Goal: Task Accomplishment & Management: Complete application form

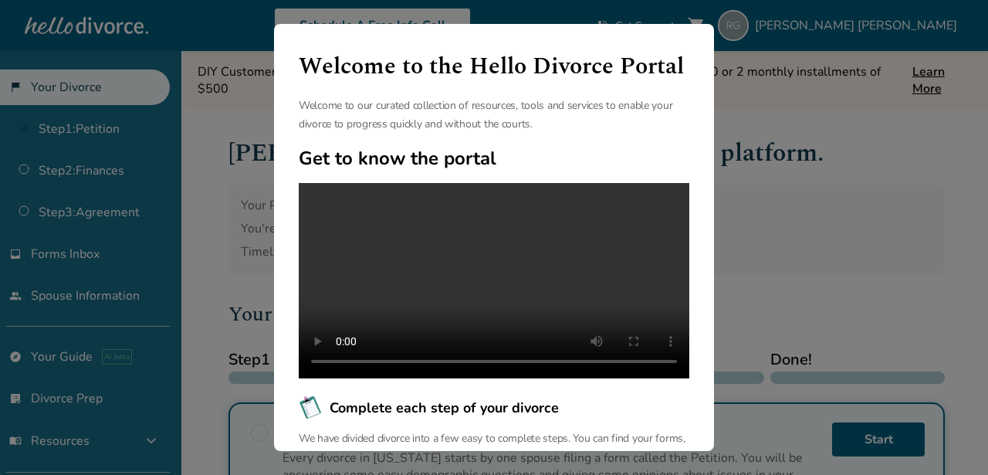
click at [788, 278] on div "Welcome to the Hello Divorce Portal Welcome to our curated collection of resour…" at bounding box center [494, 237] width 988 height 475
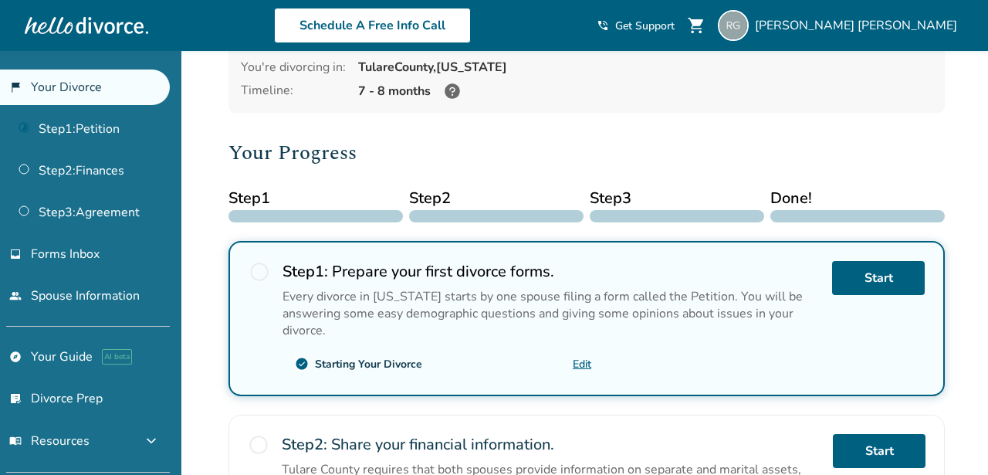
scroll to position [176, 0]
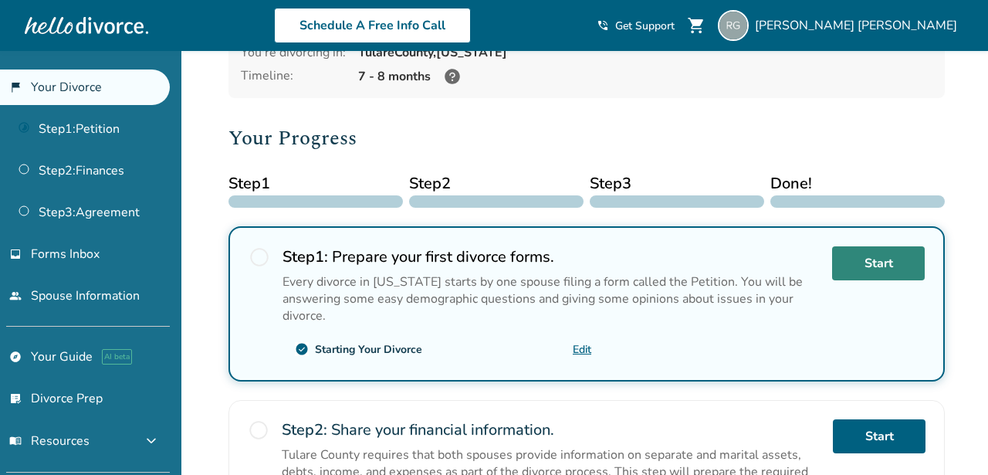
click at [869, 269] on link "Start" at bounding box center [878, 263] width 93 height 34
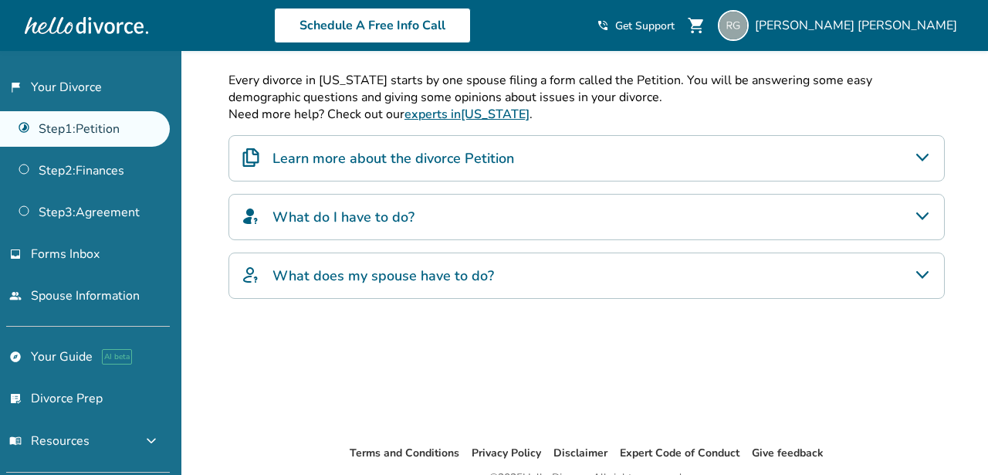
scroll to position [346, 0]
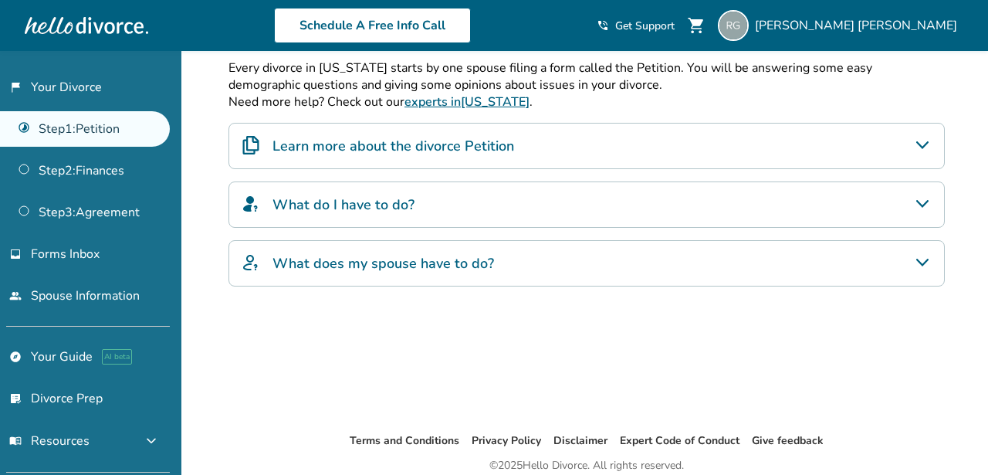
click at [661, 128] on div "Learn more about the divorce Petition" at bounding box center [587, 146] width 717 height 46
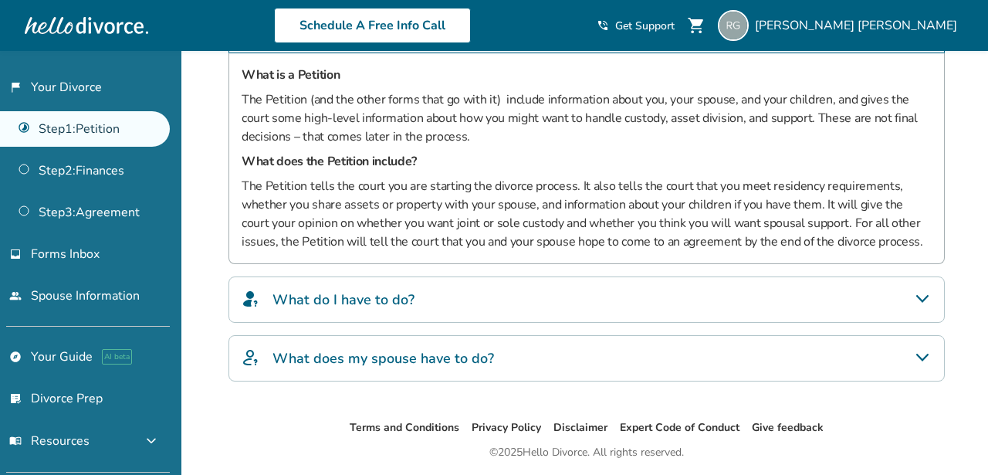
scroll to position [467, 0]
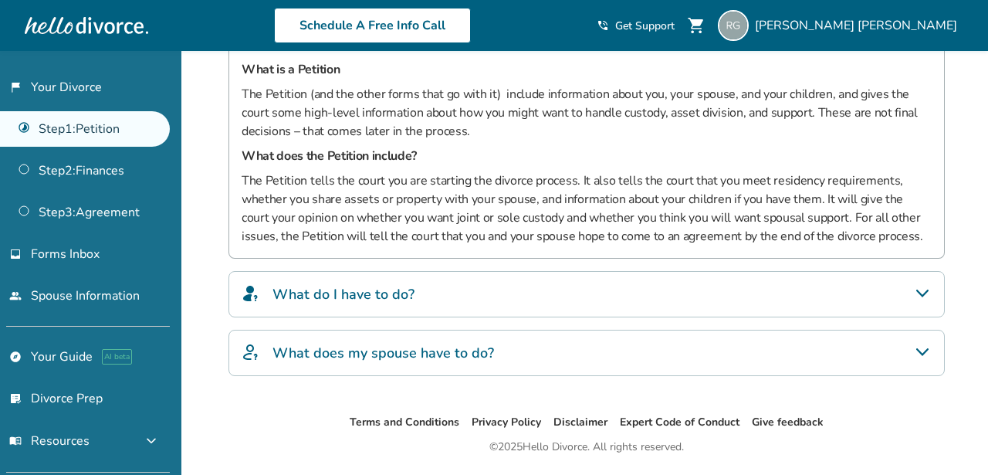
click at [630, 291] on div "What do I have to do?" at bounding box center [587, 294] width 717 height 46
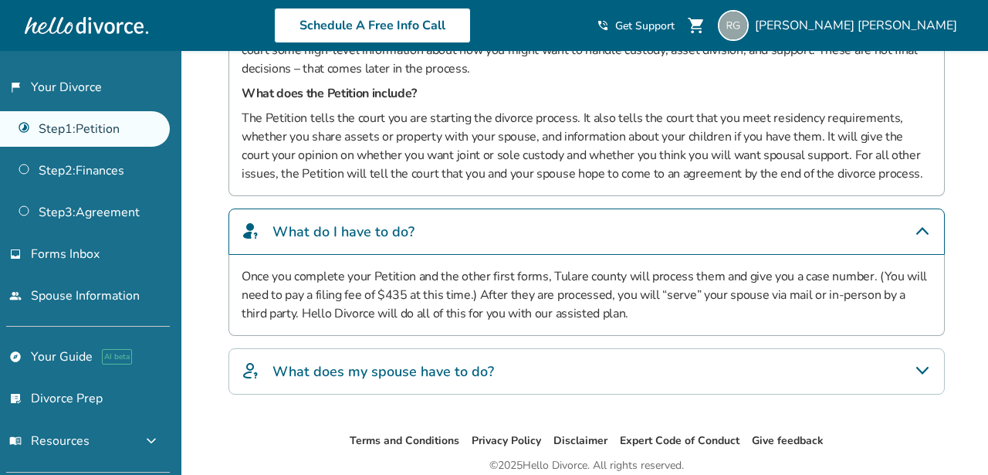
scroll to position [530, 0]
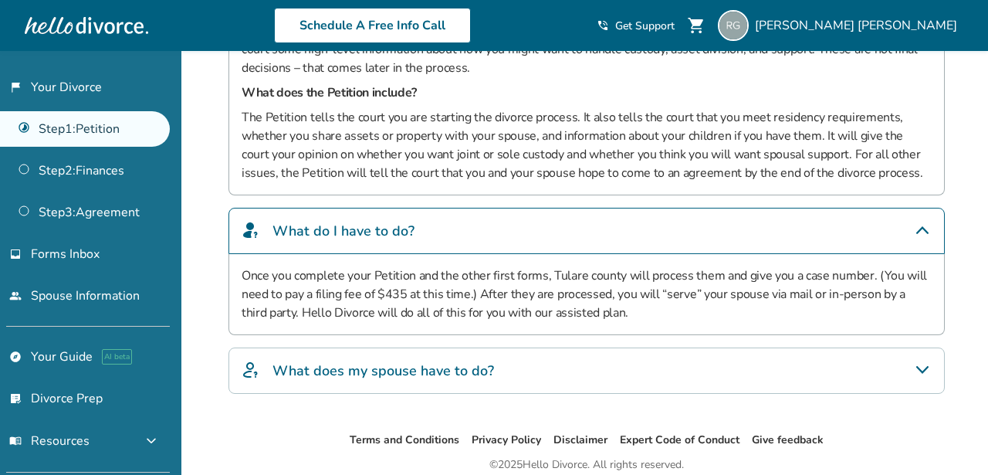
click at [640, 368] on div "What does my spouse have to do?" at bounding box center [587, 370] width 717 height 46
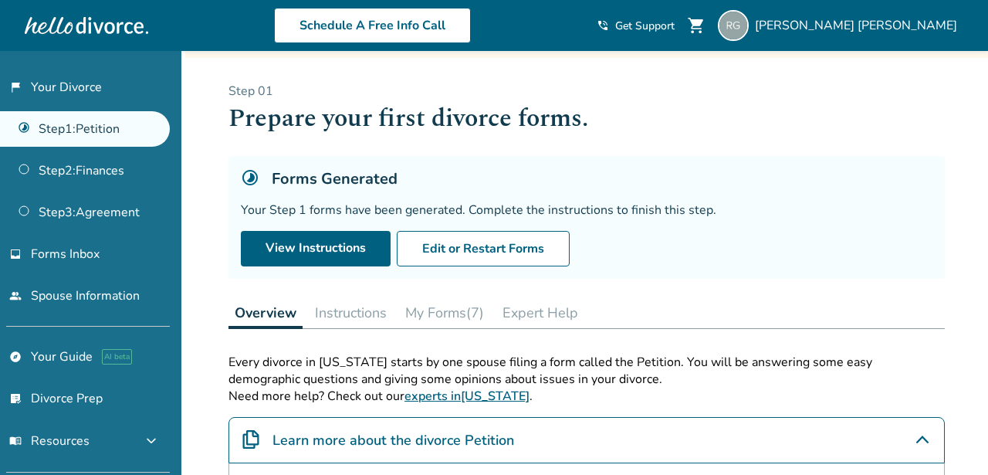
scroll to position [53, 0]
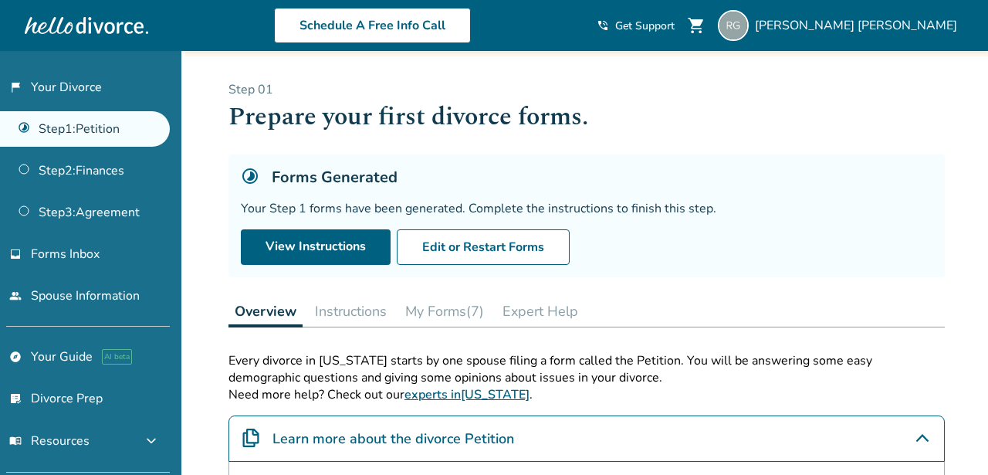
click at [354, 313] on button "Instructions" at bounding box center [351, 311] width 84 height 31
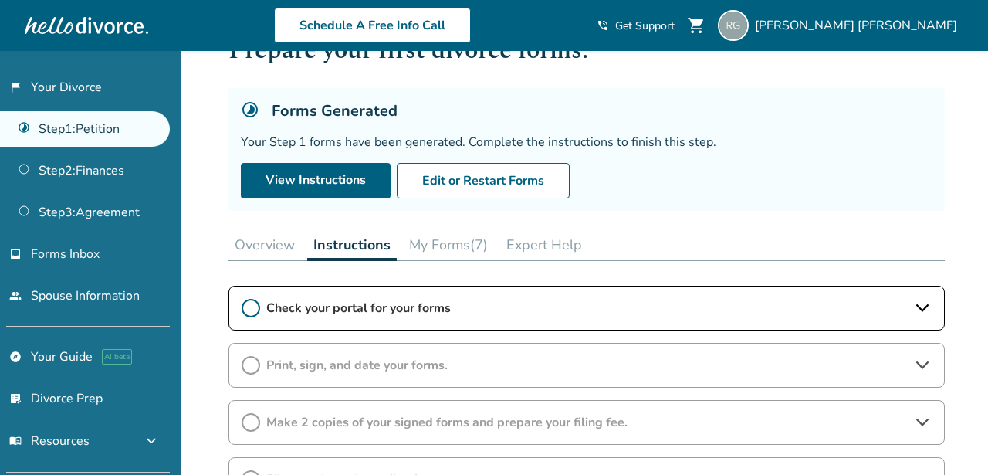
scroll to position [126, 0]
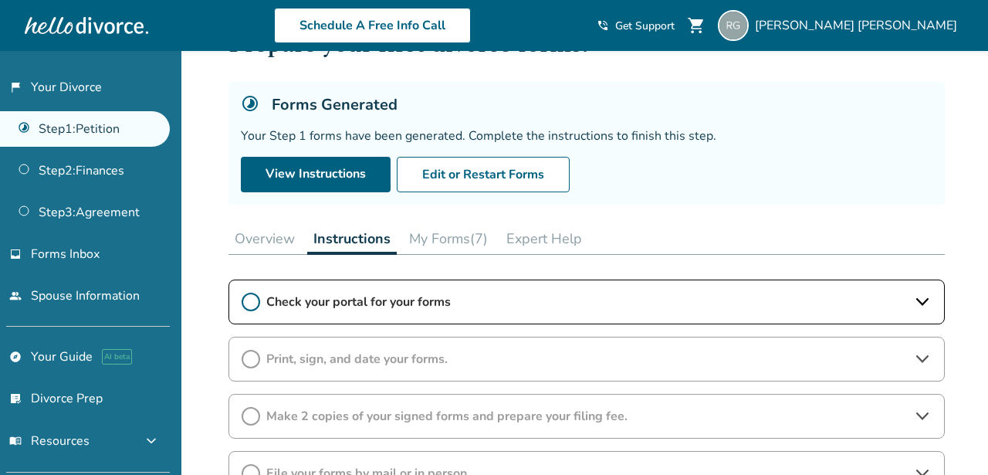
click at [466, 241] on button "My Forms (7)" at bounding box center [448, 238] width 91 height 31
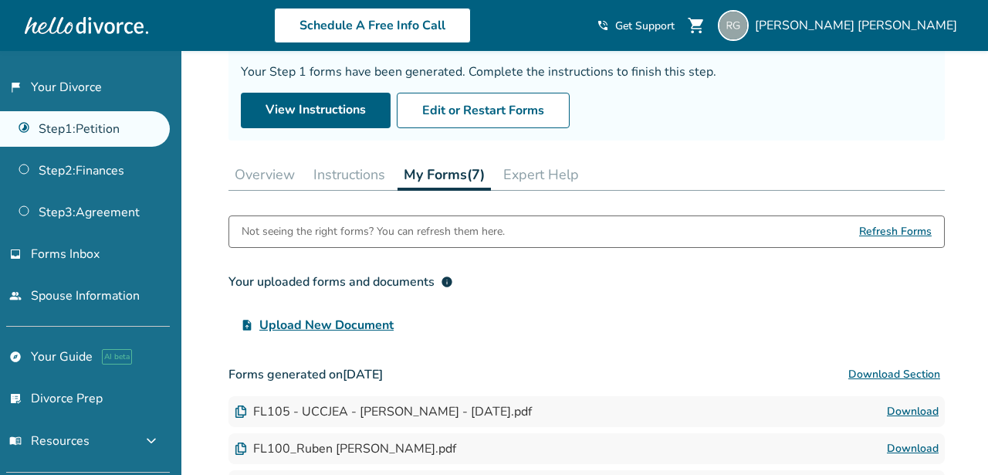
scroll to position [191, 0]
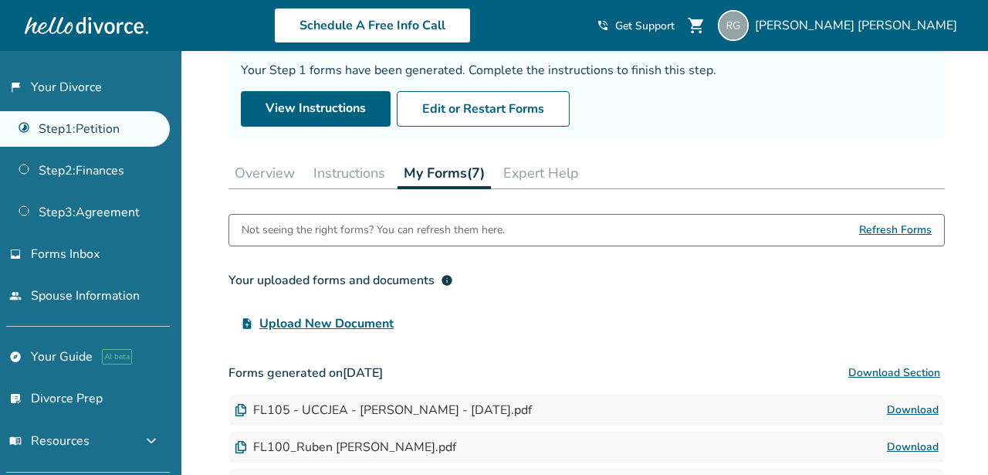
click at [548, 177] on button "Expert Help" at bounding box center [541, 173] width 88 height 31
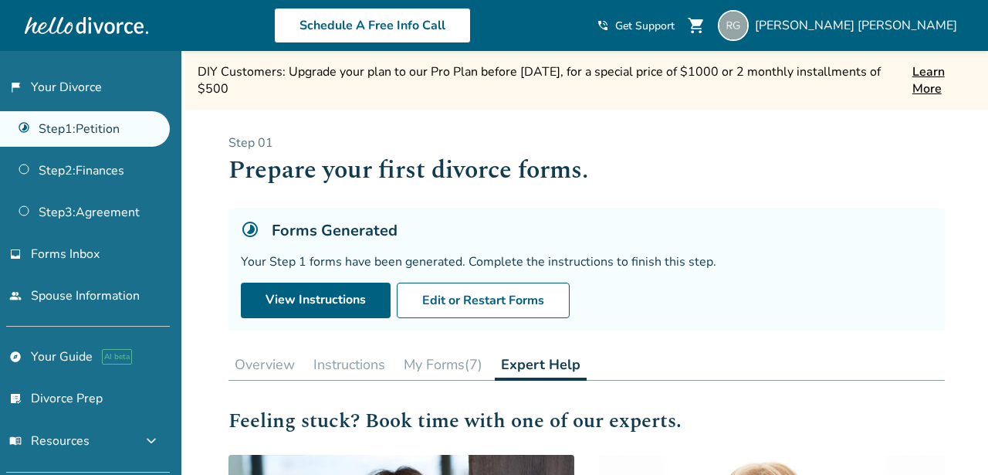
click at [452, 363] on button "My Forms (7)" at bounding box center [443, 364] width 91 height 31
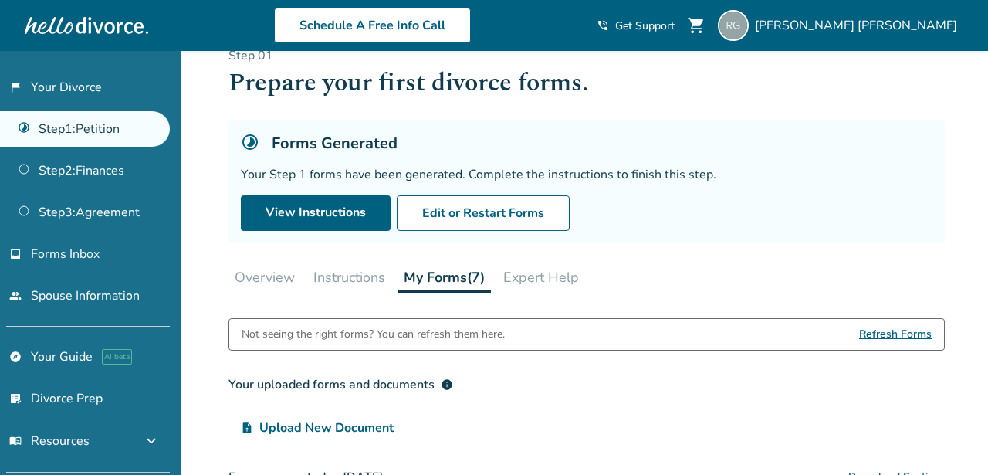
scroll to position [90, 0]
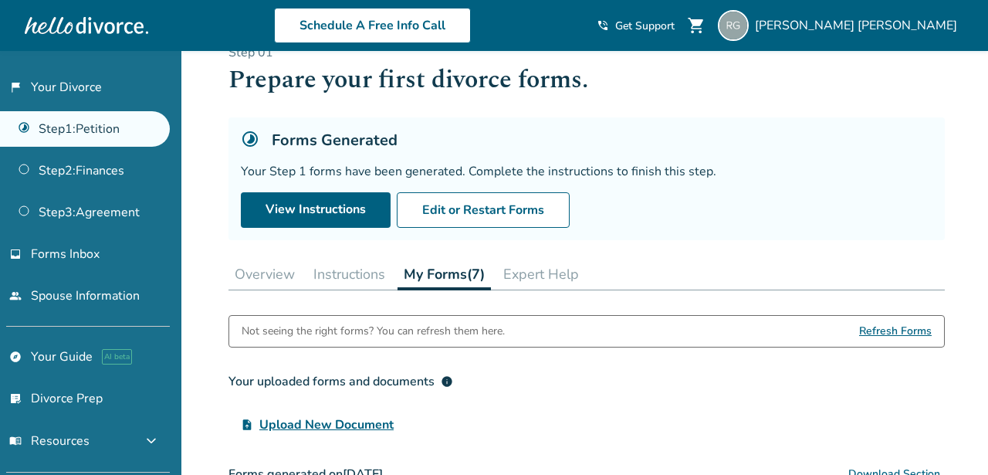
click at [355, 276] on button "Instructions" at bounding box center [349, 274] width 84 height 31
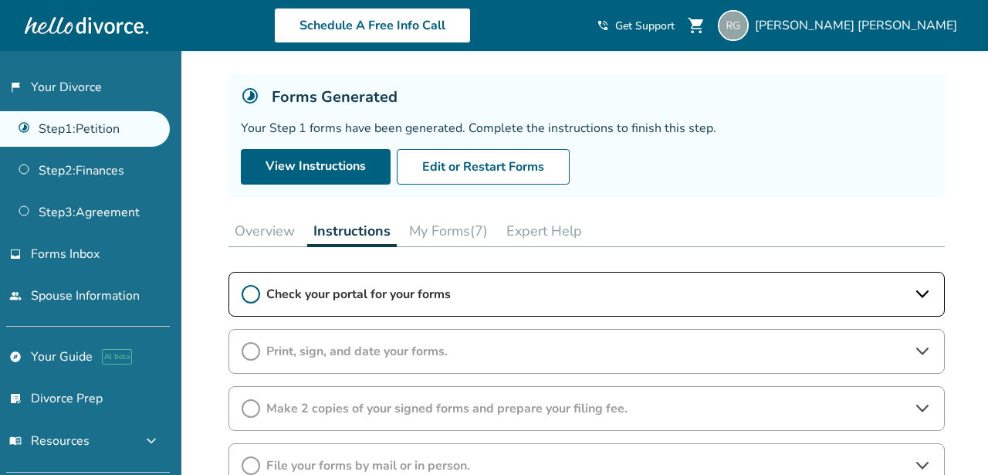
scroll to position [134, 0]
click at [408, 292] on span "Check your portal for your forms" at bounding box center [586, 293] width 641 height 17
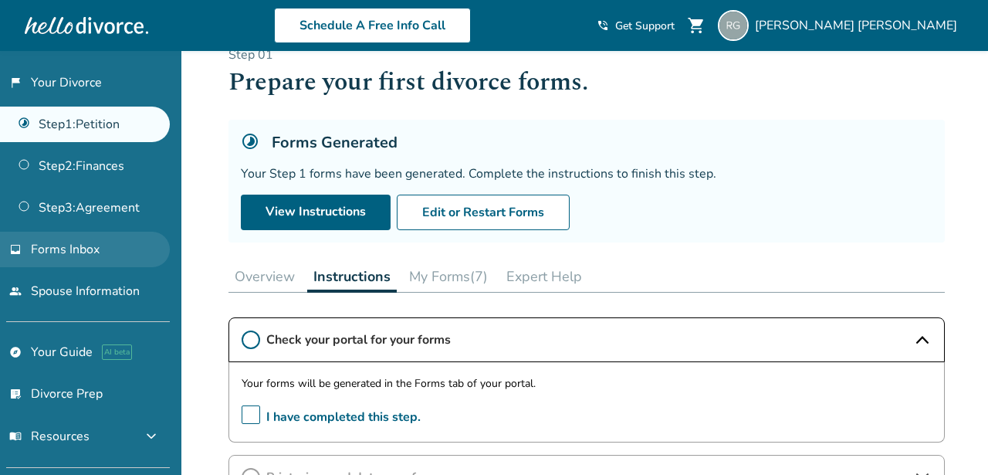
scroll to position [8, 0]
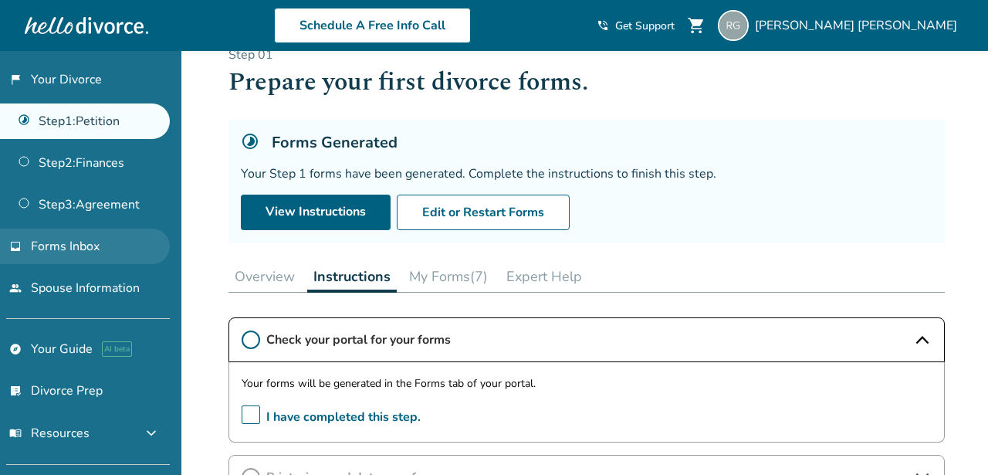
click at [101, 247] on link "inbox Forms Inbox" at bounding box center [85, 247] width 170 height 36
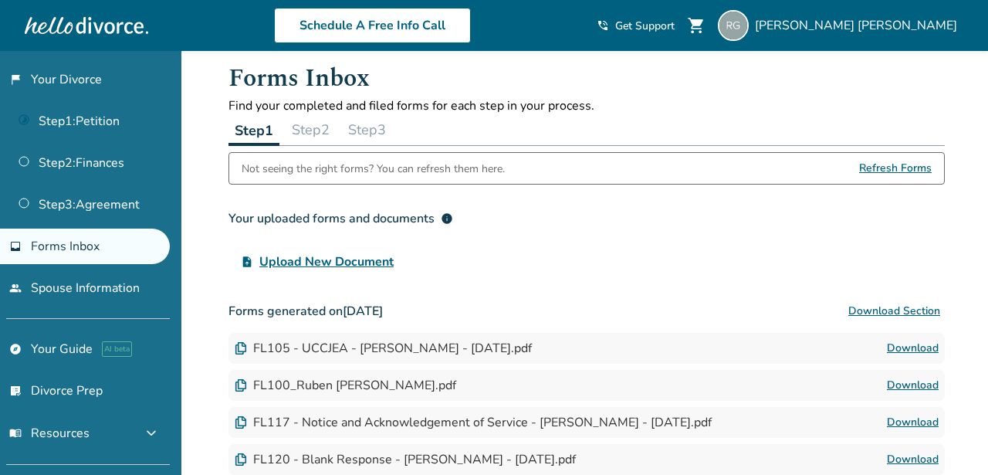
scroll to position [73, 0]
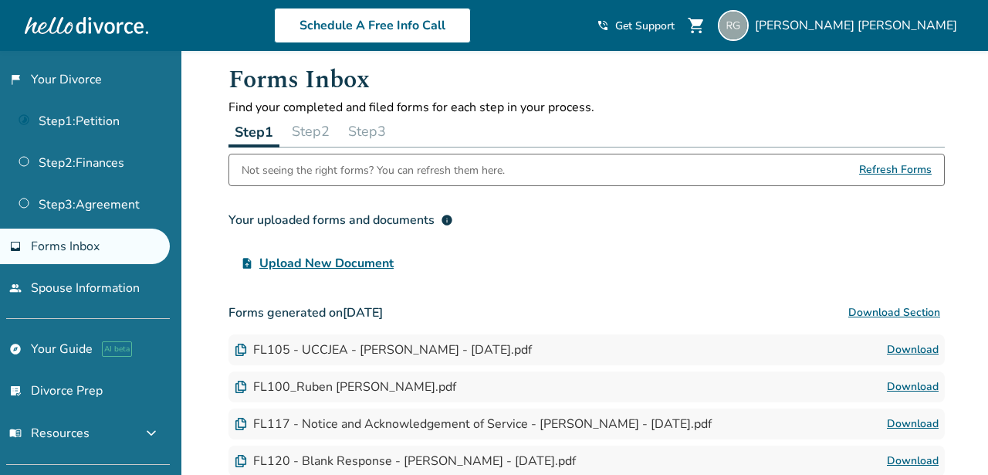
click at [310, 127] on button "Step 2" at bounding box center [311, 131] width 50 height 31
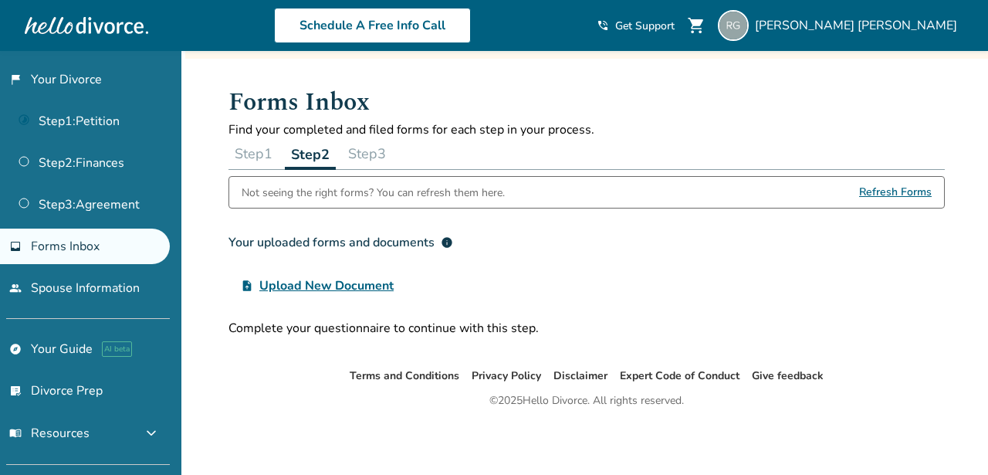
scroll to position [51, 0]
click at [330, 286] on span "Upload New Document" at bounding box center [326, 285] width 134 height 19
click at [0, 0] on input "upload_file Upload New Document" at bounding box center [0, 0] width 0 height 0
click at [362, 154] on button "Step 3" at bounding box center [367, 153] width 50 height 31
click at [252, 160] on button "Step 1" at bounding box center [254, 153] width 50 height 31
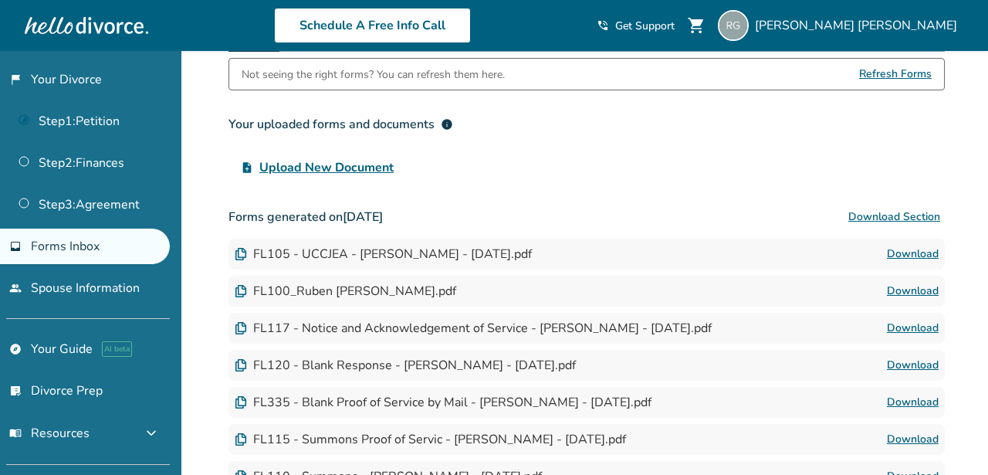
scroll to position [178, 0]
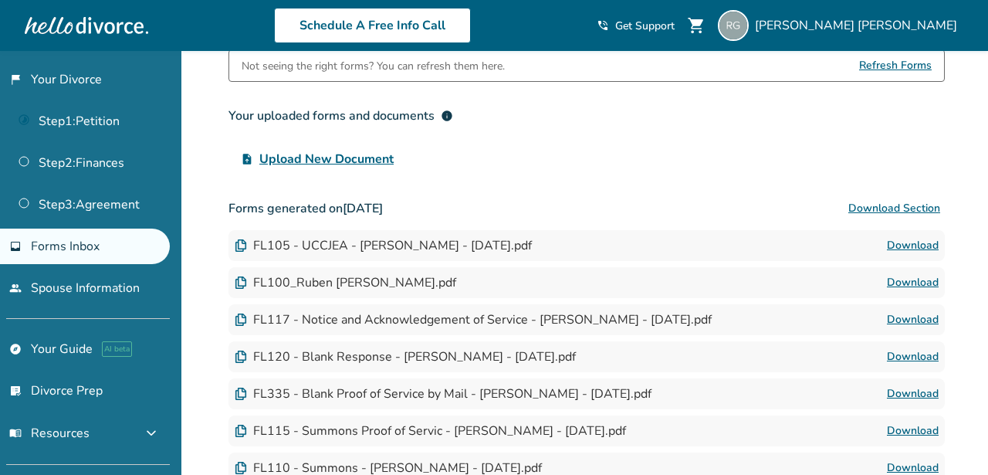
click at [446, 245] on div "FL105 - UCCJEA - [PERSON_NAME] - [DATE].pdf" at bounding box center [383, 245] width 297 height 17
click at [237, 246] on img at bounding box center [241, 245] width 12 height 12
click at [290, 284] on div "FL100_Ruben [PERSON_NAME].pdf" at bounding box center [346, 282] width 222 height 17
click at [243, 282] on img at bounding box center [241, 282] width 12 height 12
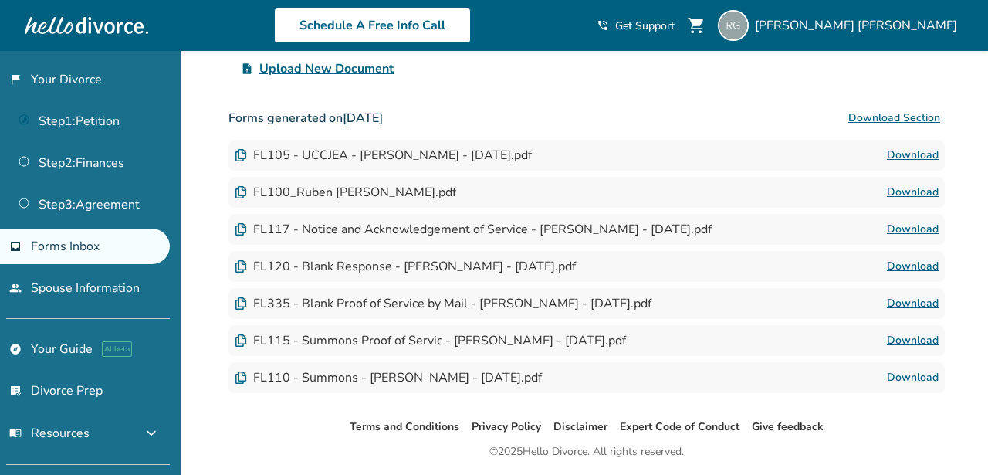
scroll to position [270, 0]
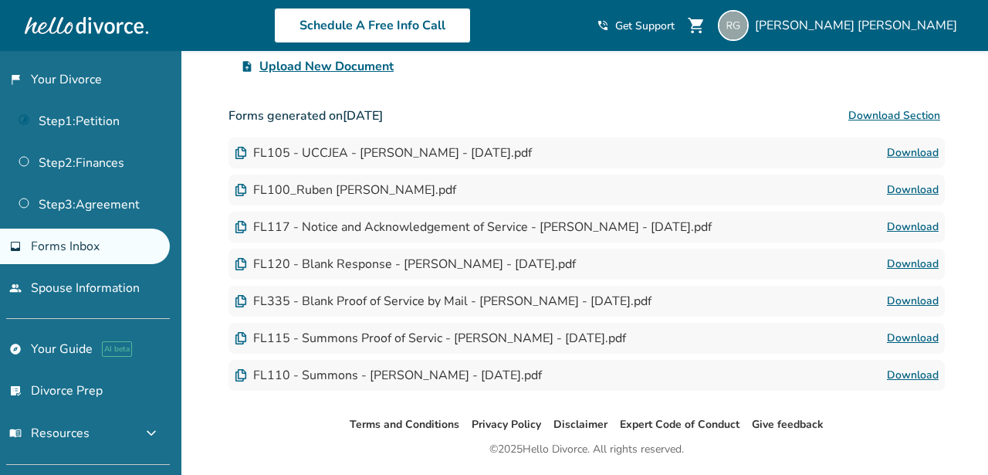
click at [235, 268] on img at bounding box center [241, 264] width 12 height 12
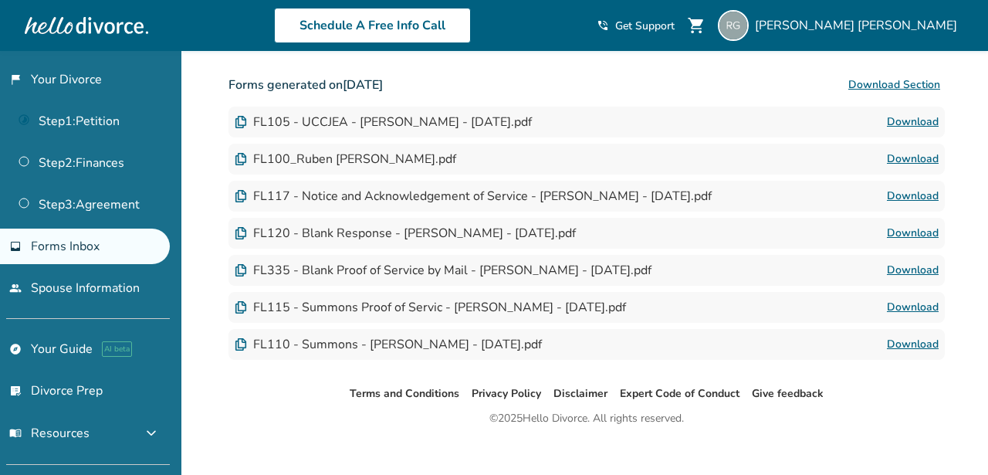
scroll to position [318, 0]
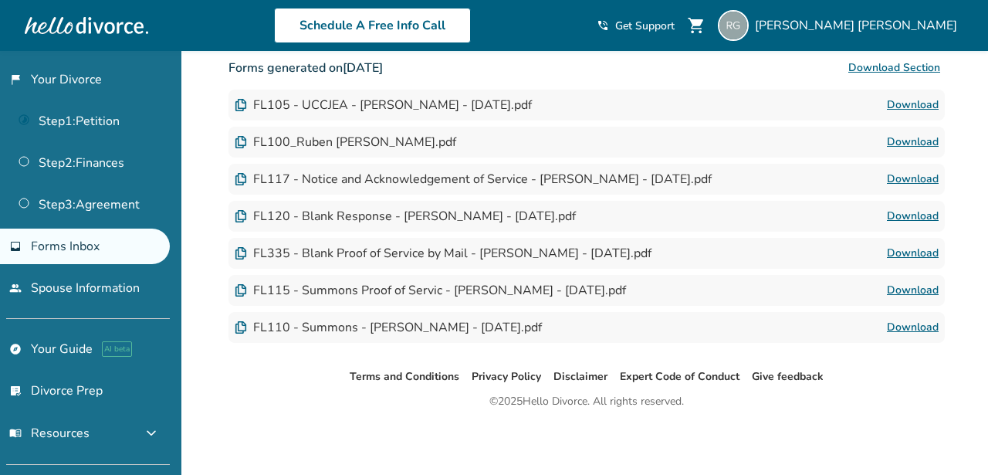
click at [391, 325] on div "FL110 - Summons - [PERSON_NAME] - [DATE].pdf" at bounding box center [388, 327] width 307 height 17
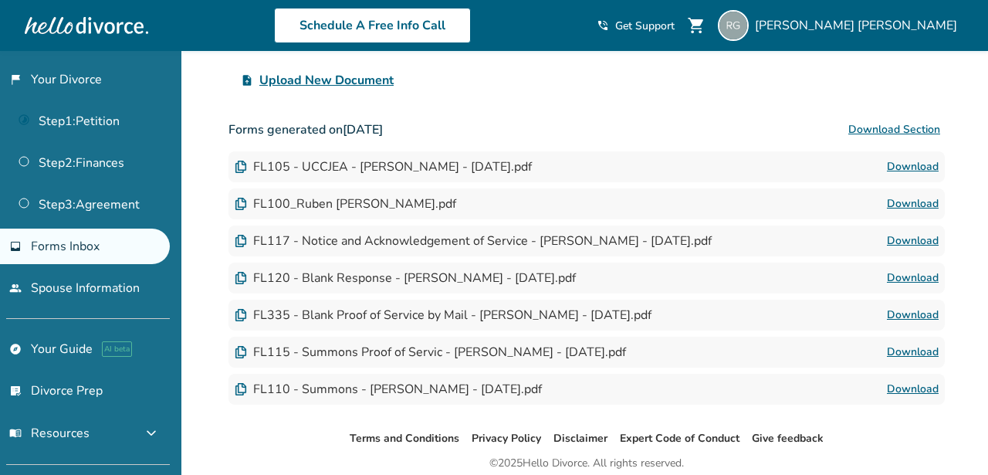
scroll to position [256, 0]
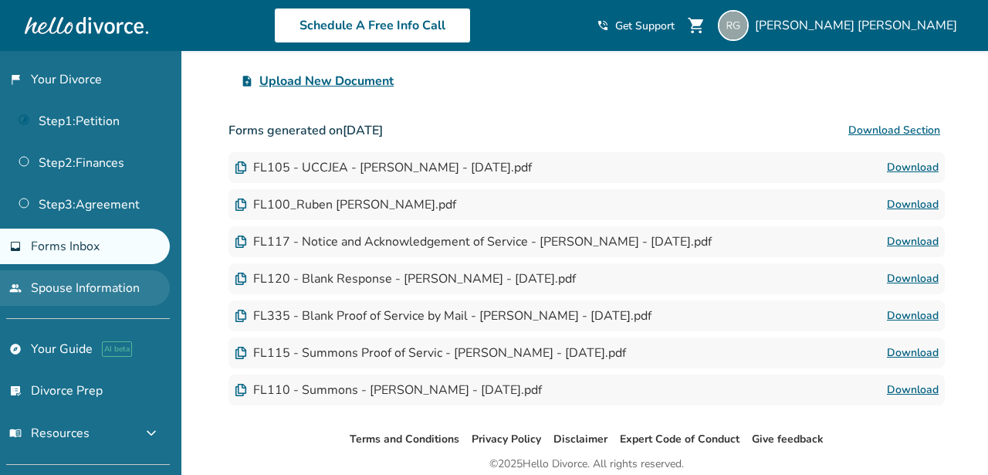
click at [112, 287] on link "people Spouse Information" at bounding box center [85, 288] width 170 height 36
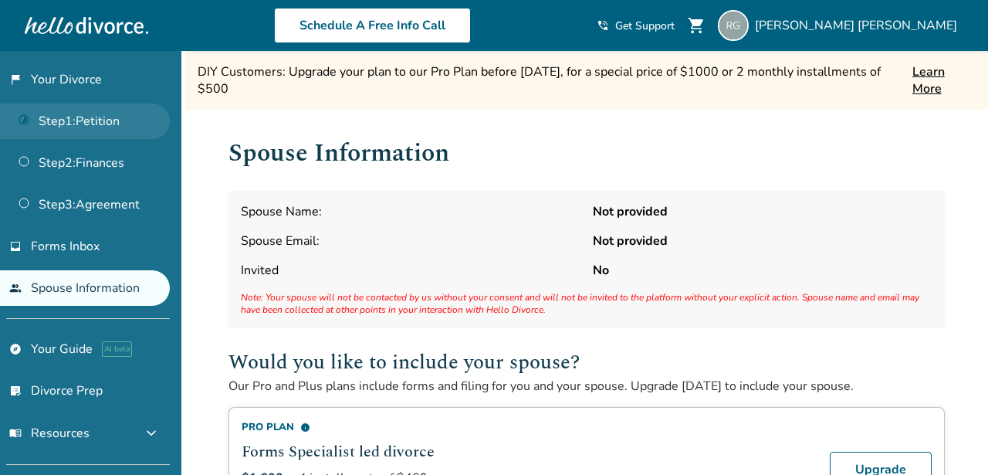
click at [113, 122] on link "Step 1 : Petition" at bounding box center [85, 121] width 170 height 36
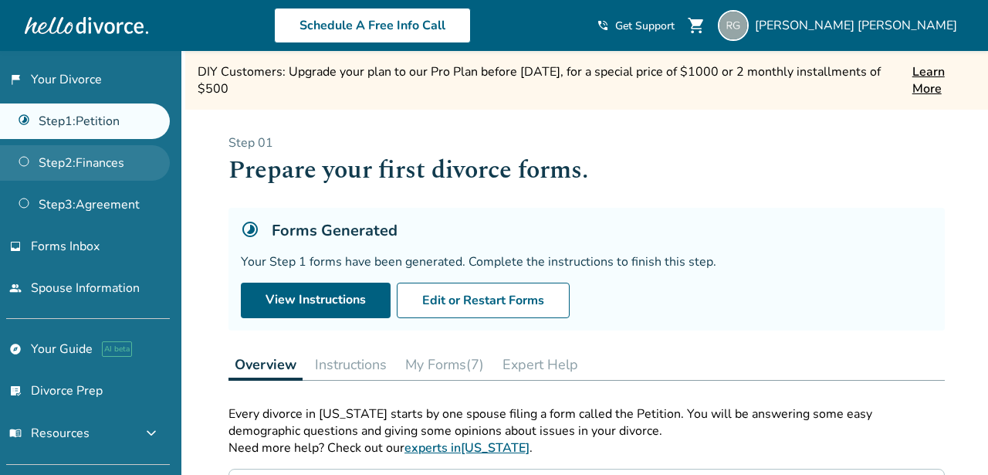
click at [115, 170] on link "Step 2 : Finances" at bounding box center [85, 163] width 170 height 36
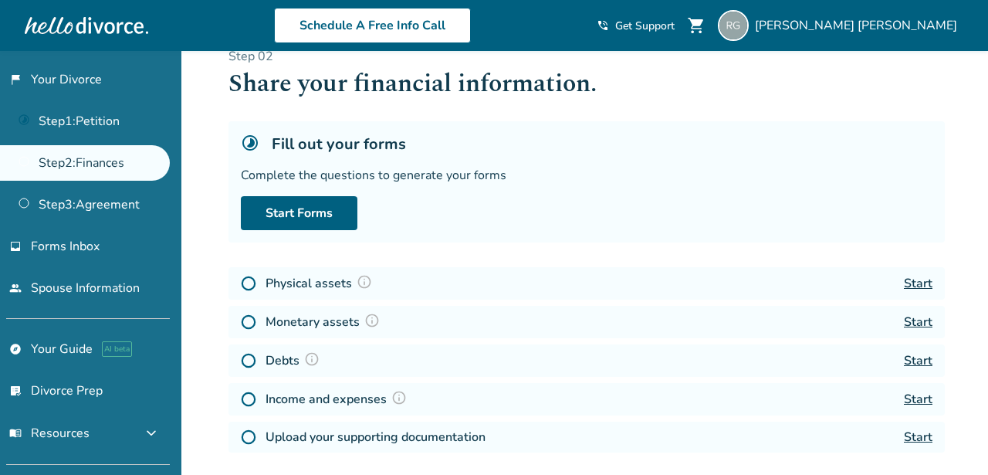
scroll to position [100, 0]
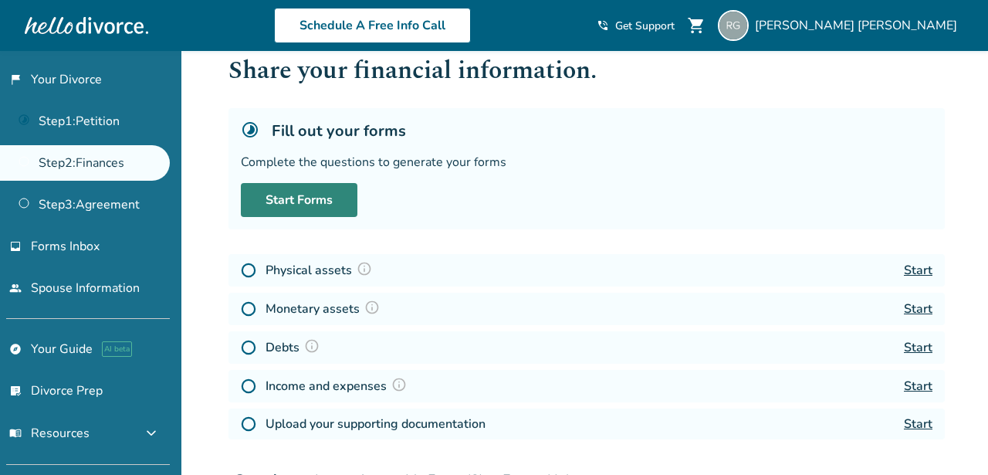
click at [305, 201] on link "Start Forms" at bounding box center [299, 200] width 117 height 34
